Goal: Task Accomplishment & Management: Manage account settings

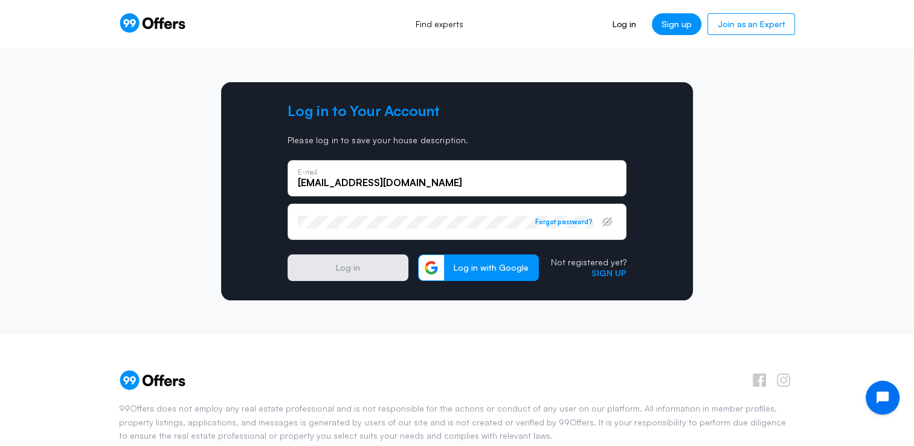
type input "[EMAIL_ADDRESS][DOMAIN_NAME]"
click at [312, 233] on div "Password Forgot password?" at bounding box center [456, 222] width 339 height 36
click at [333, 277] on button "Log in" at bounding box center [347, 267] width 121 height 27
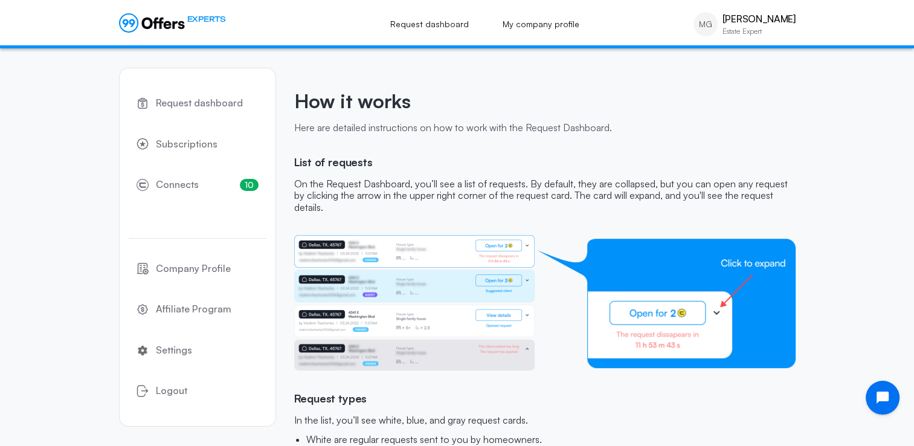
click at [318, 7] on div "EXPERTS Request dashboard My company profile MG [PERSON_NAME] Estate Expert MG …" at bounding box center [457, 23] width 676 height 37
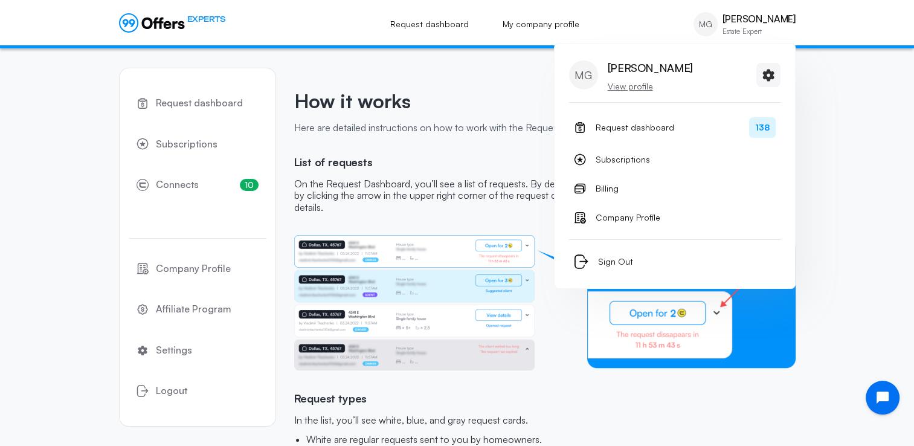
click at [632, 88] on p "View profile" at bounding box center [650, 86] width 85 height 12
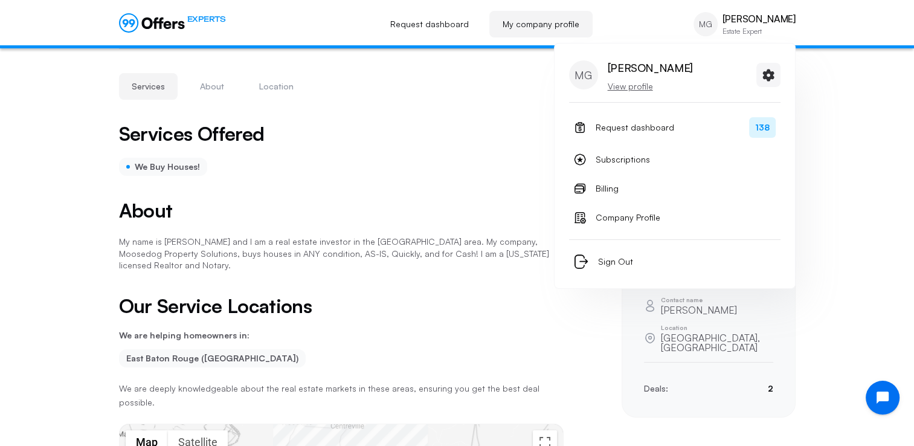
click at [632, 82] on p "View profile" at bounding box center [650, 86] width 85 height 12
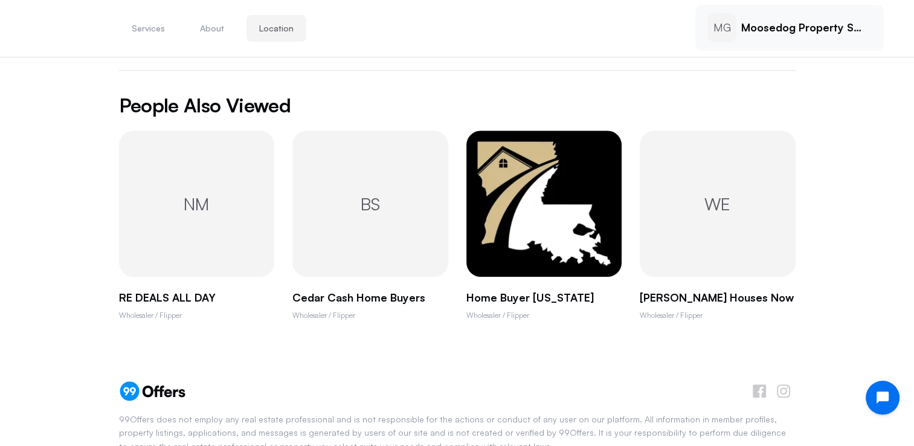
scroll to position [727, 0]
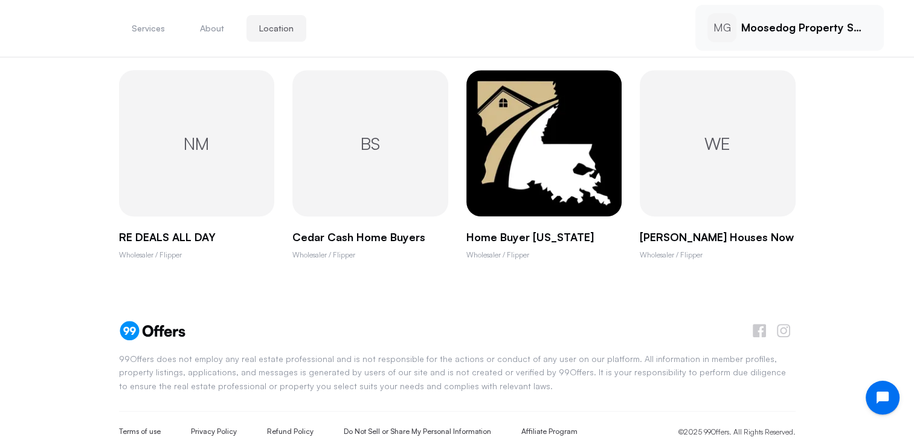
click at [385, 171] on div "BS" at bounding box center [370, 143] width 156 height 146
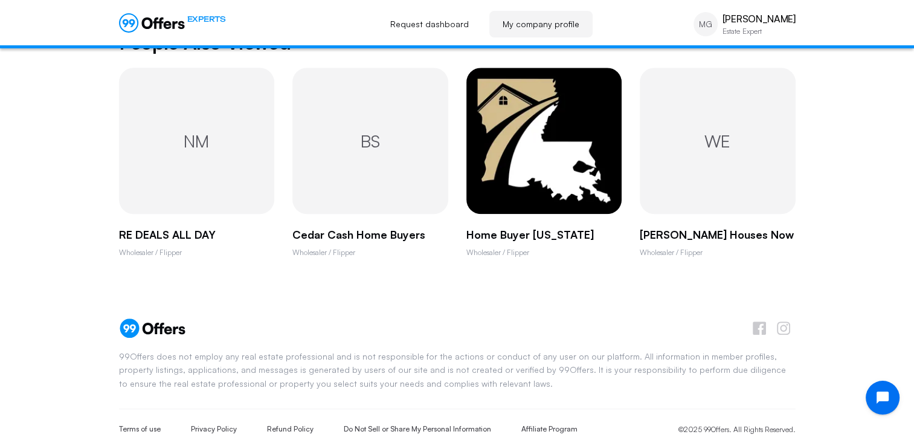
scroll to position [0, 0]
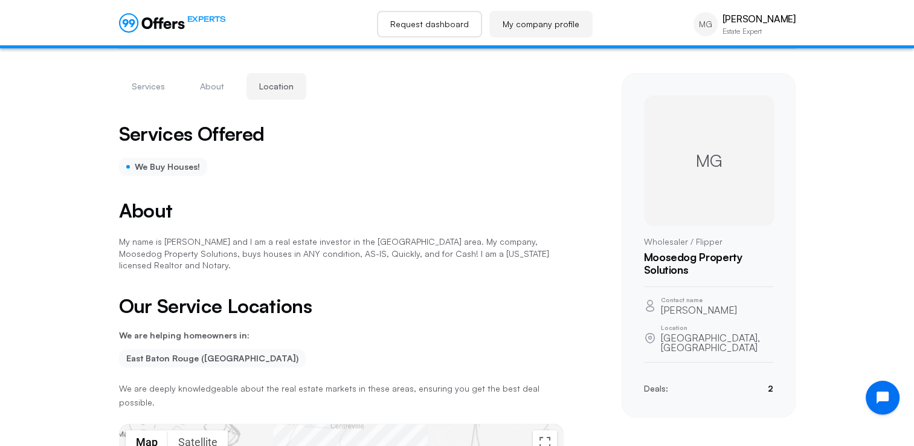
click at [429, 27] on link "Request dashboard" at bounding box center [429, 24] width 105 height 27
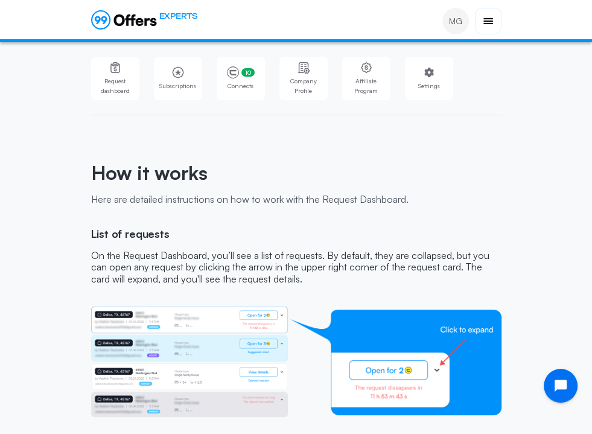
click at [167, 33] on div "EXPERTS" at bounding box center [144, 21] width 107 height 22
click at [409, 89] on span "Settings" at bounding box center [429, 86] width 41 height 10
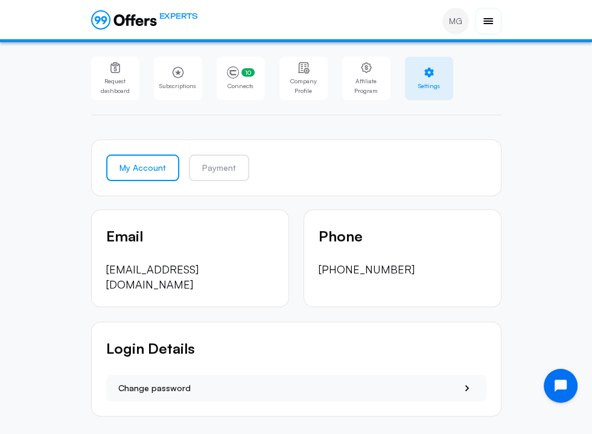
scroll to position [15, 0]
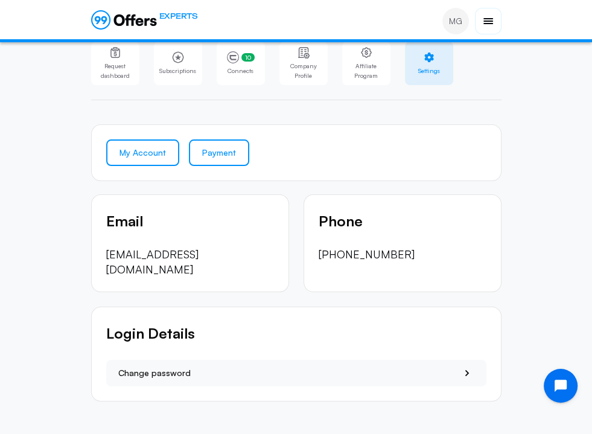
click at [189, 158] on link "Payment" at bounding box center [219, 152] width 60 height 27
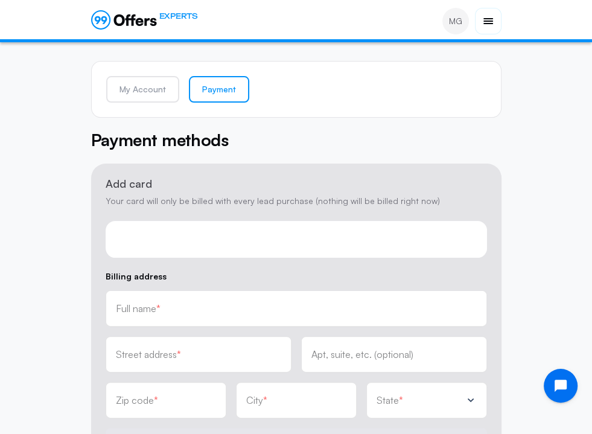
scroll to position [60, 0]
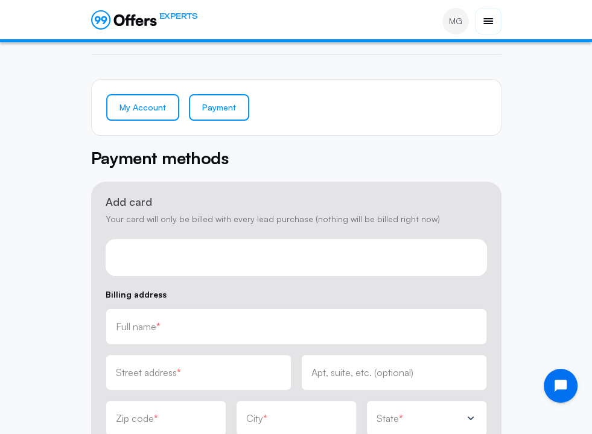
click at [106, 115] on link "My Account" at bounding box center [142, 107] width 73 height 27
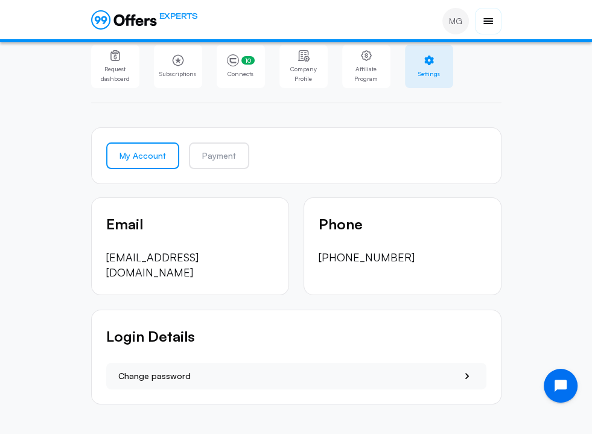
scroll to position [15, 0]
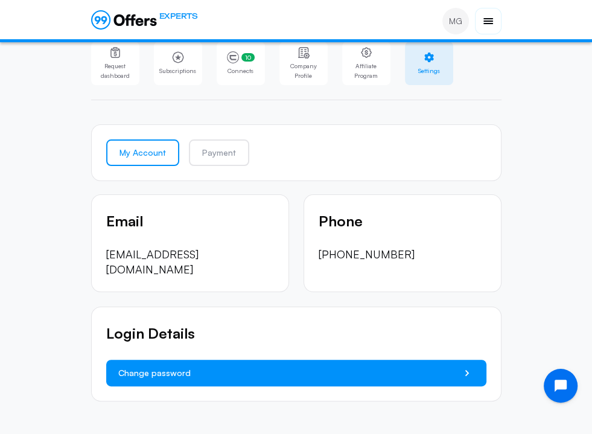
click at [123, 371] on button "Change password" at bounding box center [296, 373] width 380 height 27
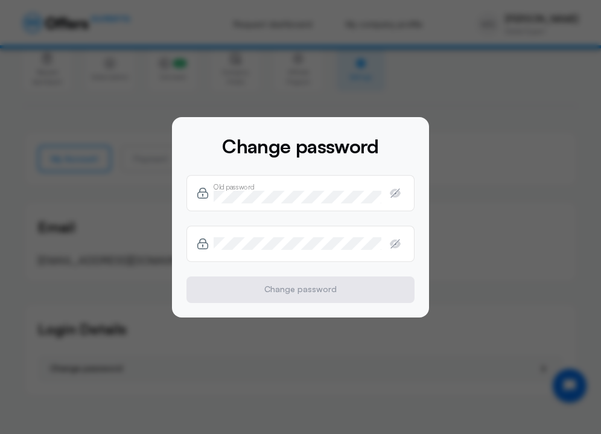
click at [290, 189] on div "Old password" at bounding box center [298, 193] width 168 height 13
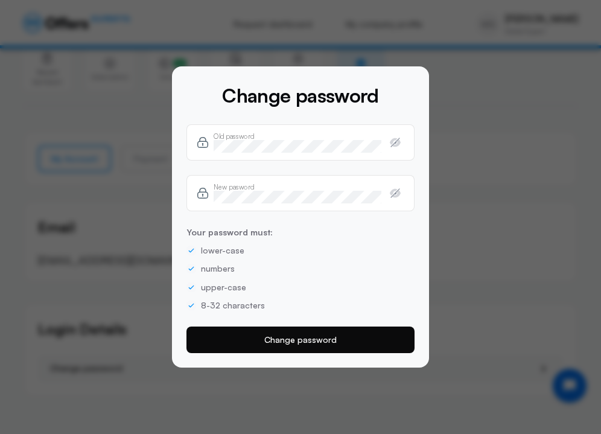
click at [295, 343] on button "Change password" at bounding box center [301, 340] width 228 height 27
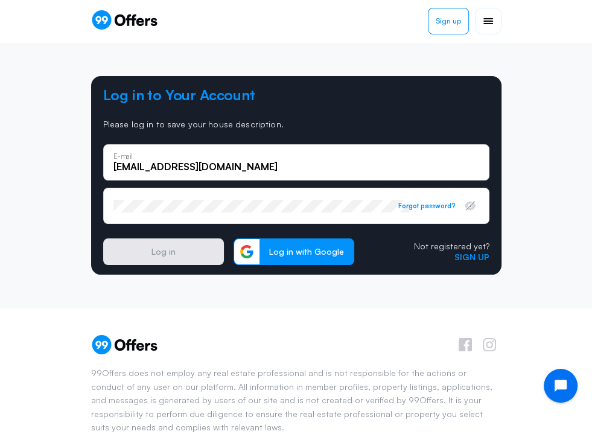
type input "dalebuyshousesnow@gmail.com"
click at [155, 224] on div "Password Forgot password?" at bounding box center [296, 206] width 386 height 36
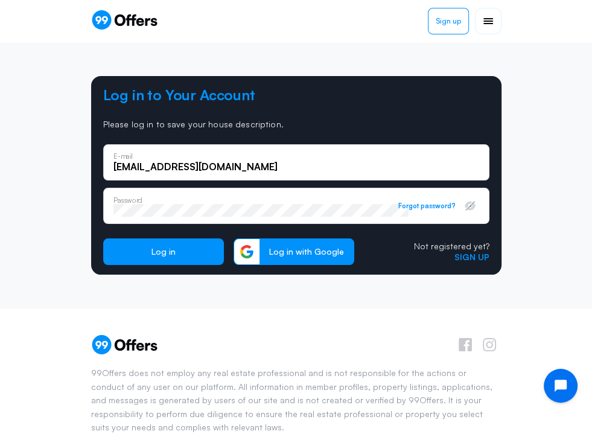
click at [103, 239] on button "Log in" at bounding box center [163, 252] width 121 height 27
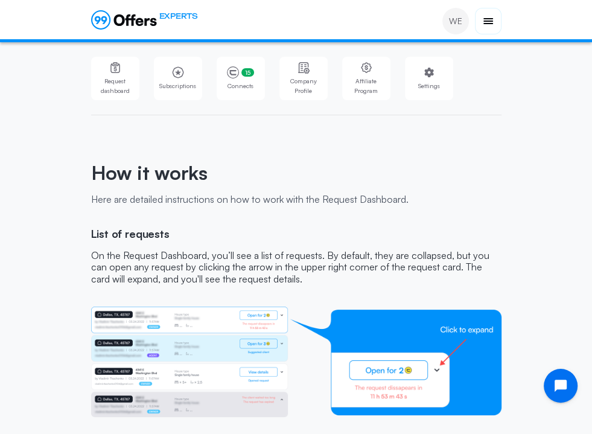
click at [178, 27] on div "EXPERTS Request dashboard My company profile WE Wendell Evans Estate Expert WE …" at bounding box center [296, 21] width 411 height 27
click at [502, 193] on h1 "How it works" at bounding box center [296, 177] width 411 height 33
click at [226, 147] on div "How it works Here are detailed instructions on how to work with the Request Das…" at bounding box center [296, 183] width 411 height 88
click at [476, 82] on div "Request dashboard Subscriptions 15 Connects 15 Company Profile Affiliate Progra…" at bounding box center [296, 78] width 411 height 43
click at [0, 0] on icon at bounding box center [0, 0] width 0 height 0
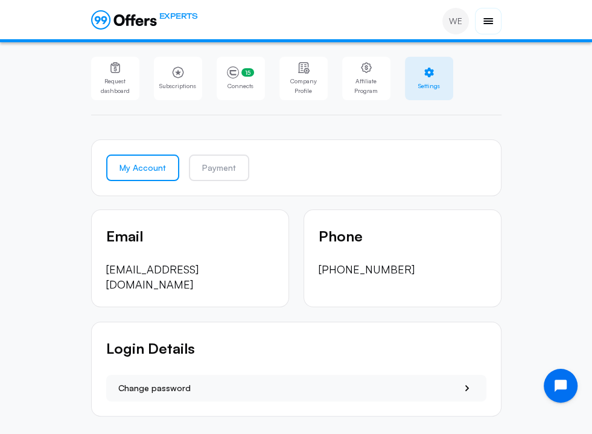
scroll to position [15, 0]
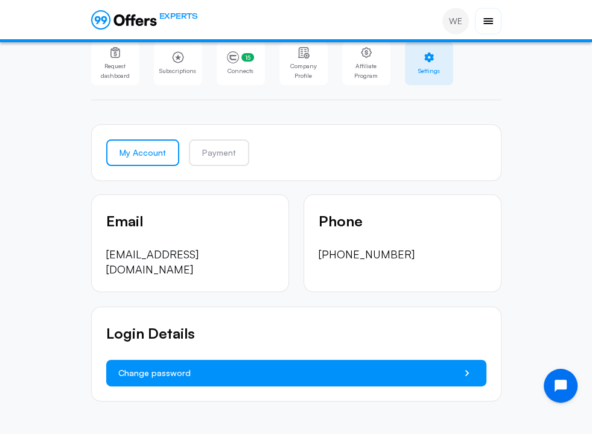
click at [216, 367] on button "Change password" at bounding box center [296, 373] width 380 height 27
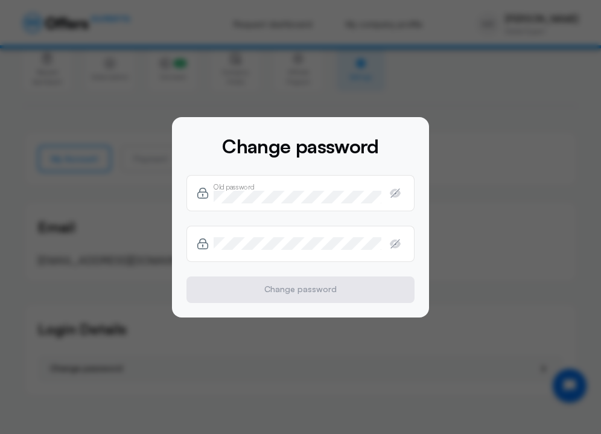
click at [310, 238] on div "New pasword" at bounding box center [298, 243] width 168 height 13
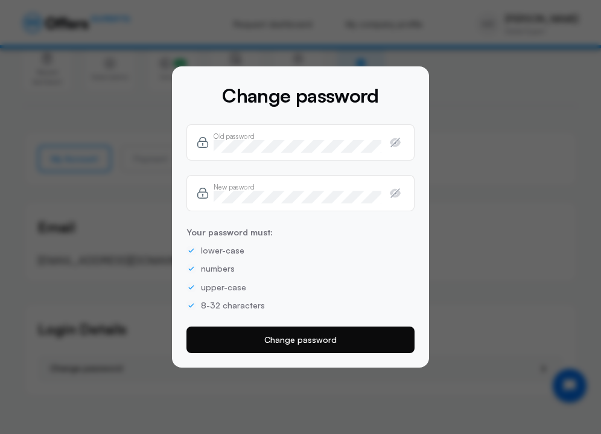
click at [337, 342] on button "Change password" at bounding box center [301, 340] width 228 height 27
